Goal: Use online tool/utility: Utilize a website feature to perform a specific function

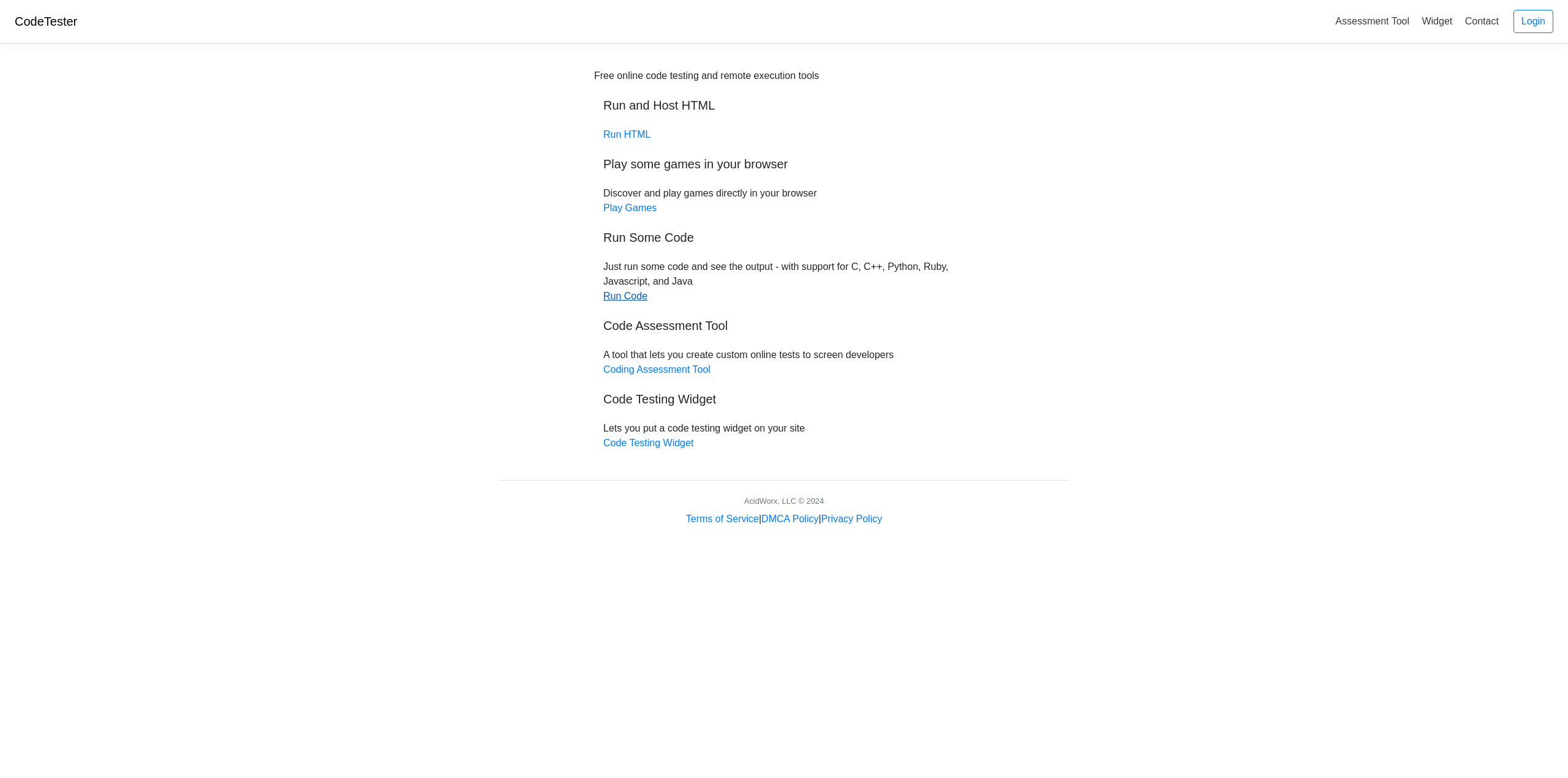
click at [632, 291] on link "Run Code" at bounding box center [626, 296] width 44 height 10
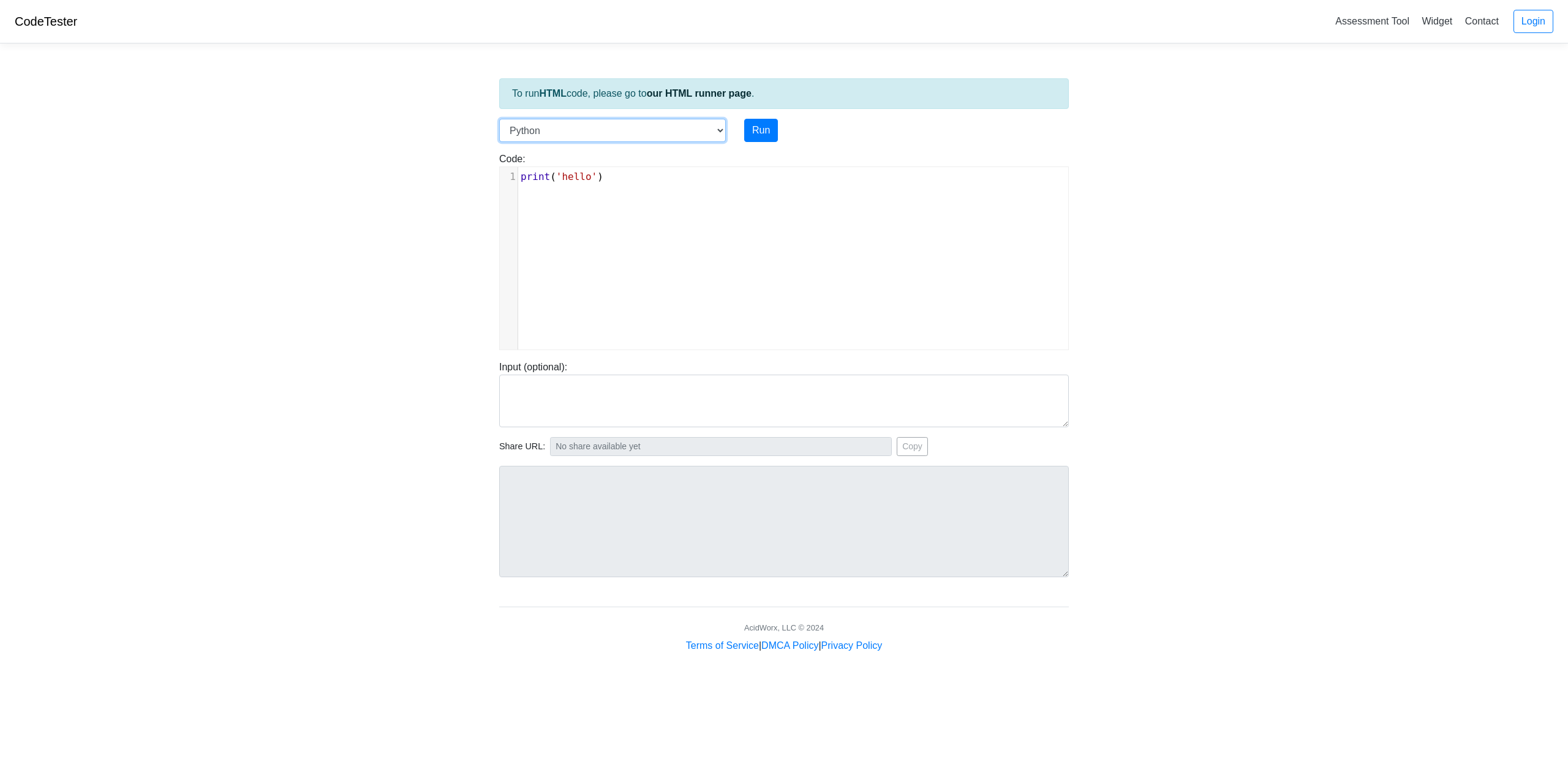
click at [720, 129] on select "C C++ Go Java Javascript Python Ruby" at bounding box center [612, 131] width 227 height 24
click at [499, 119] on select "C C++ Go Java Javascript Python Ruby" at bounding box center [612, 131] width 227 height 24
click at [767, 130] on button "Run" at bounding box center [761, 131] width 34 height 24
type input "[URL][DOMAIN_NAME]"
type textarea "Stdout: hello"
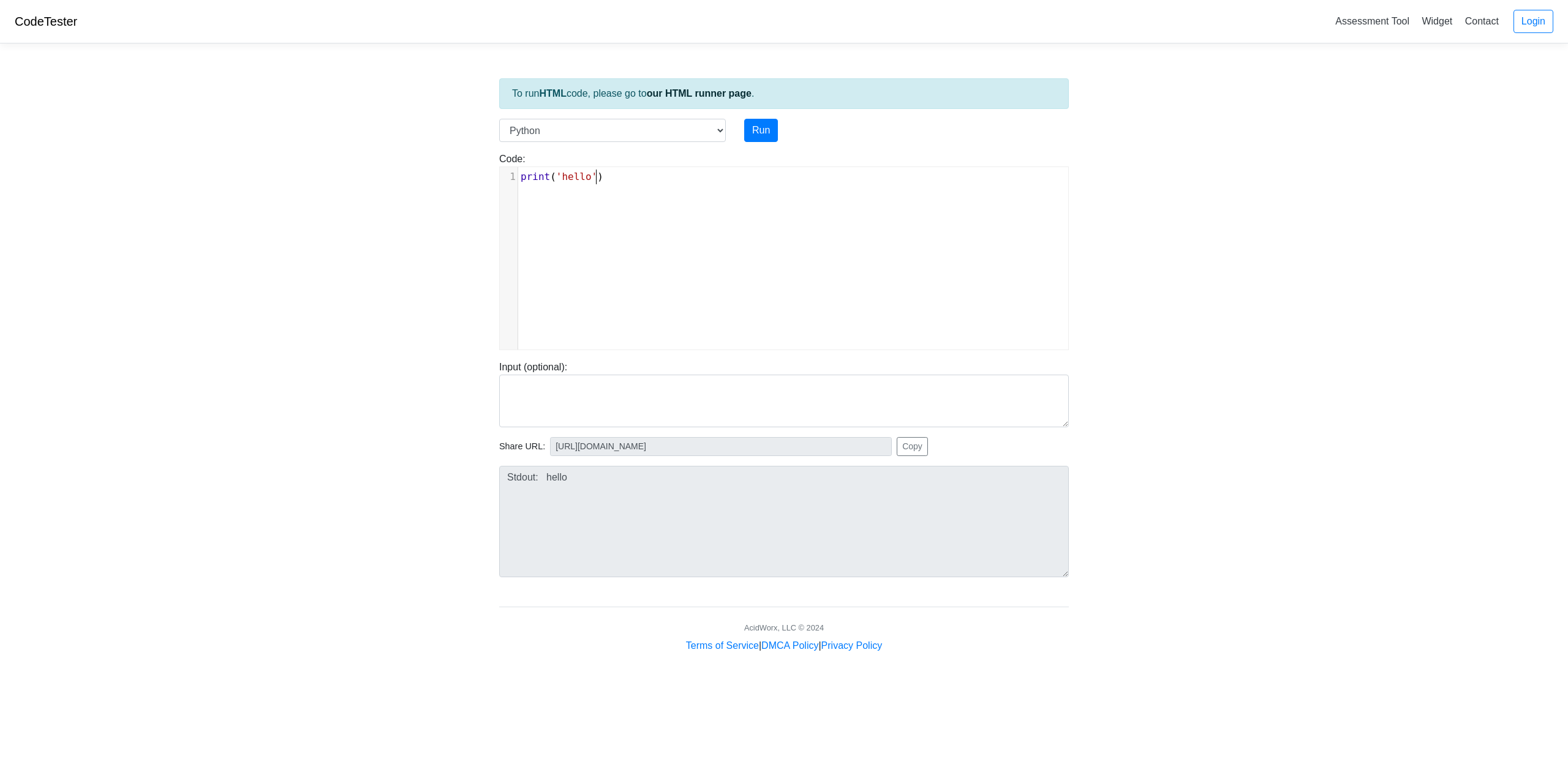
scroll to position [5, 0]
drag, startPoint x: 619, startPoint y: 174, endPoint x: 508, endPoint y: 177, distance: 111.0
click at [518, 177] on div "1 print ( 'hello' )" at bounding box center [798, 176] width 559 height 15
type textarea "add 1000+"
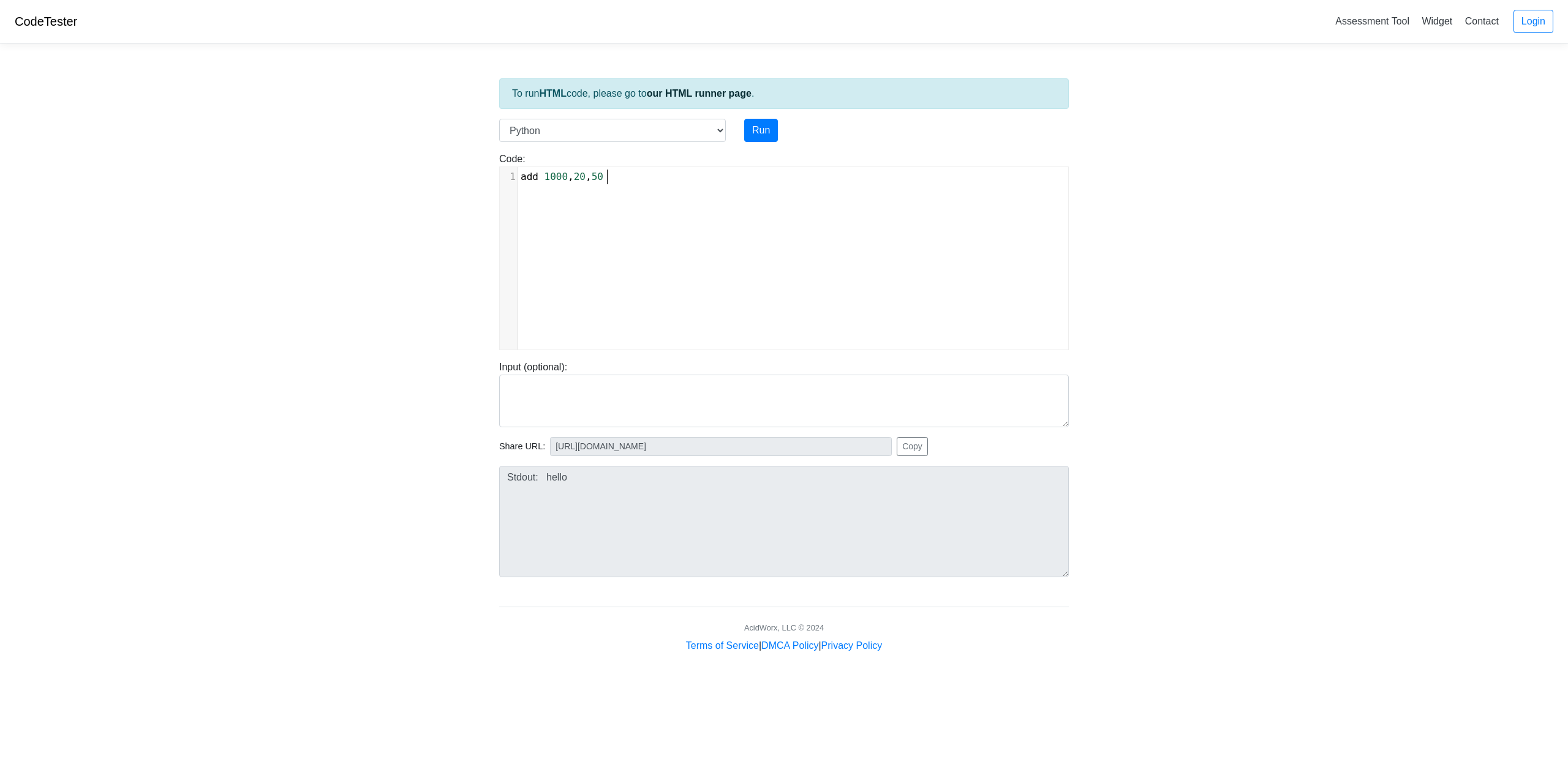
scroll to position [5, 42]
type textarea ", 20, 50"
click at [765, 131] on button "Run" at bounding box center [761, 131] width 34 height 24
type input "[URL][DOMAIN_NAME]"
type textarea "Submission status: Runtime Error (NZEC) Stderr: File "script.py", line 1 add 10…"
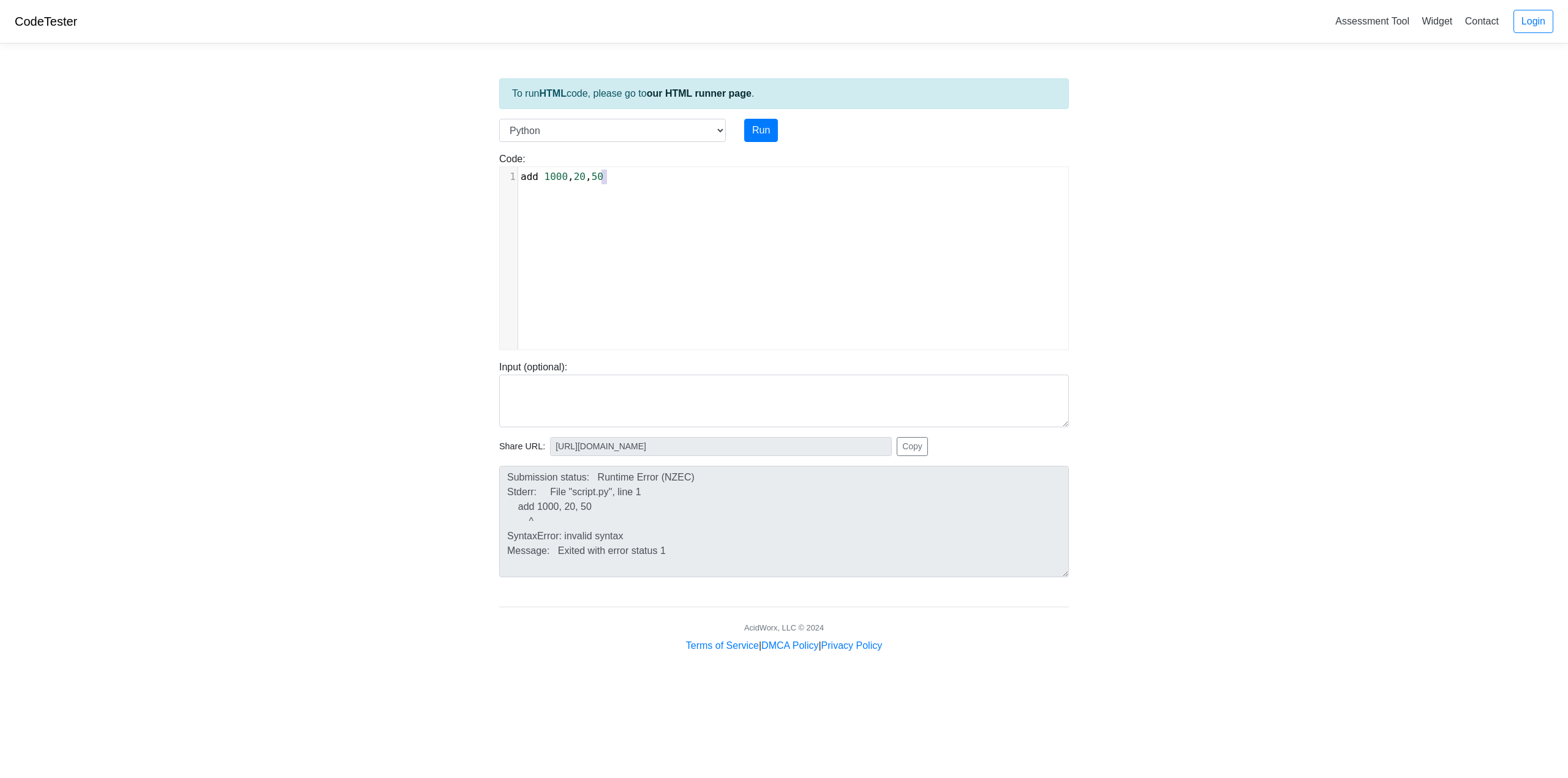
type textarea "add 1000, 20, 50"
drag, startPoint x: 633, startPoint y: 174, endPoint x: 496, endPoint y: 173, distance: 137.0
click at [496, 174] on div "Code: print('hello') add 1000, 20, 50 x 1 add 1000 , 20 , 50" at bounding box center [784, 251] width 588 height 198
click at [561, 393] on textarea at bounding box center [783, 401] width 569 height 53
type textarea "addition"
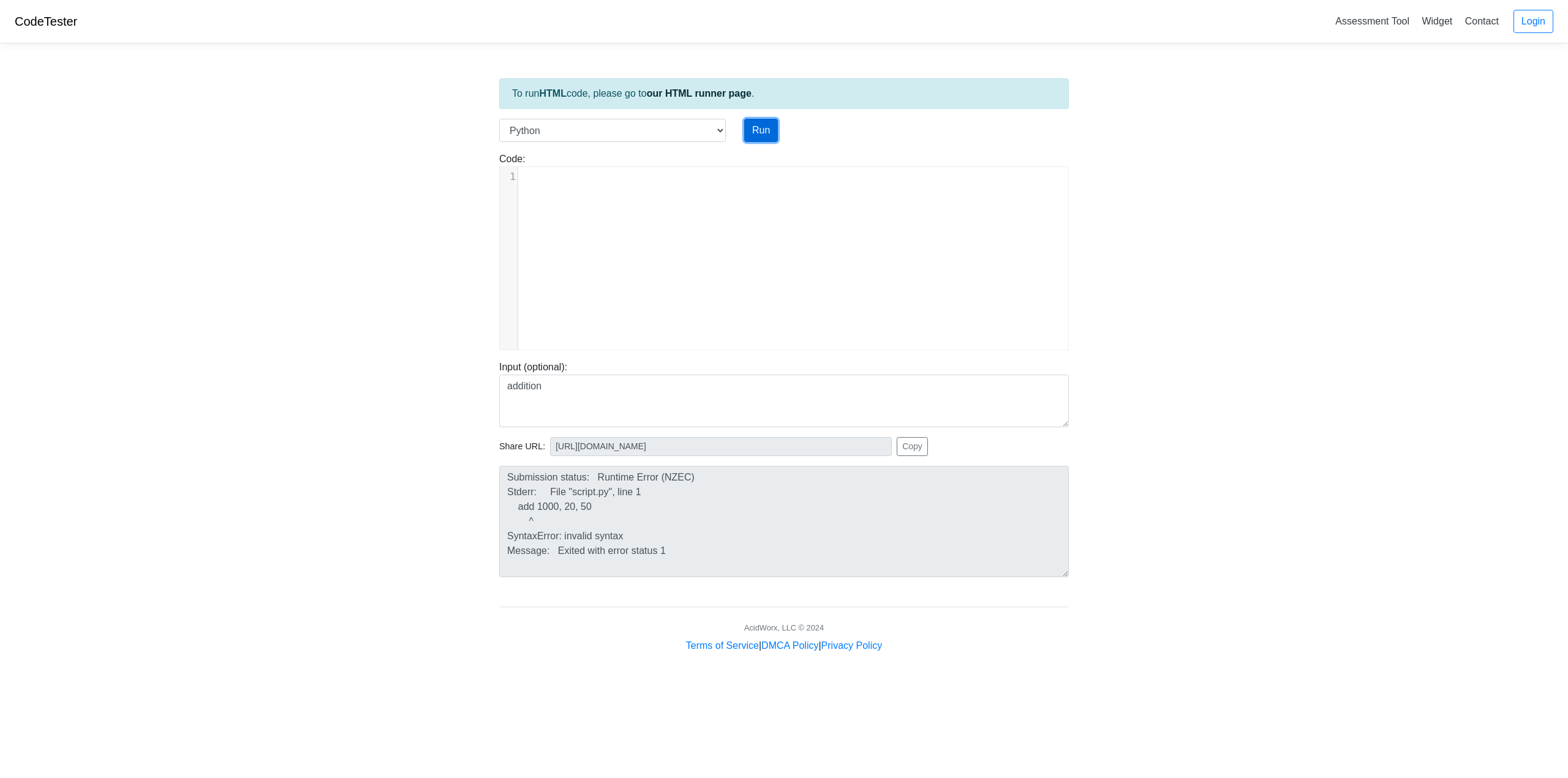
click at [763, 131] on button "Run" at bounding box center [761, 131] width 34 height 24
type textarea "error: {"source_code":["can't be blank"]}"
